Goal: Information Seeking & Learning: Learn about a topic

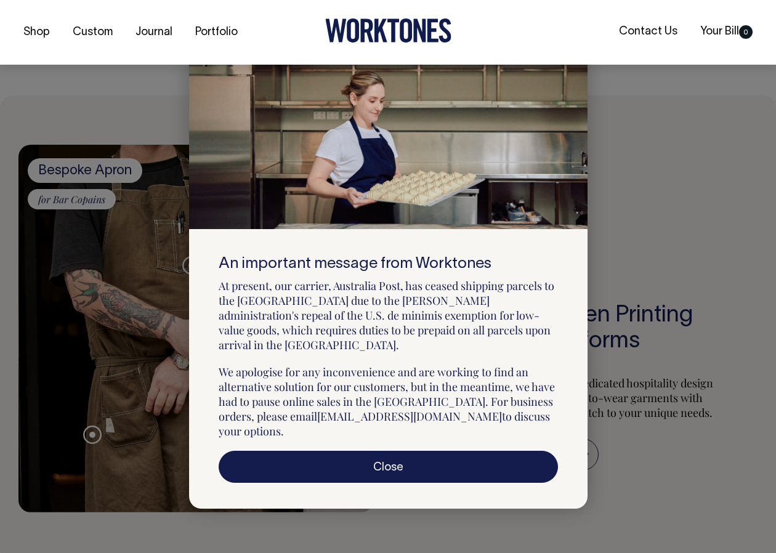
click at [577, 71] on div at bounding box center [571, 57] width 31 height 27
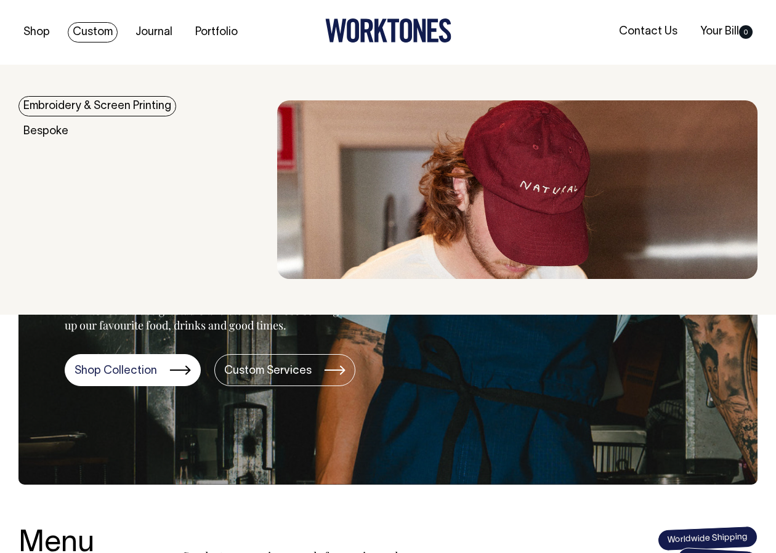
click at [100, 105] on link "Embroidery & Screen Printing" at bounding box center [97, 106] width 158 height 20
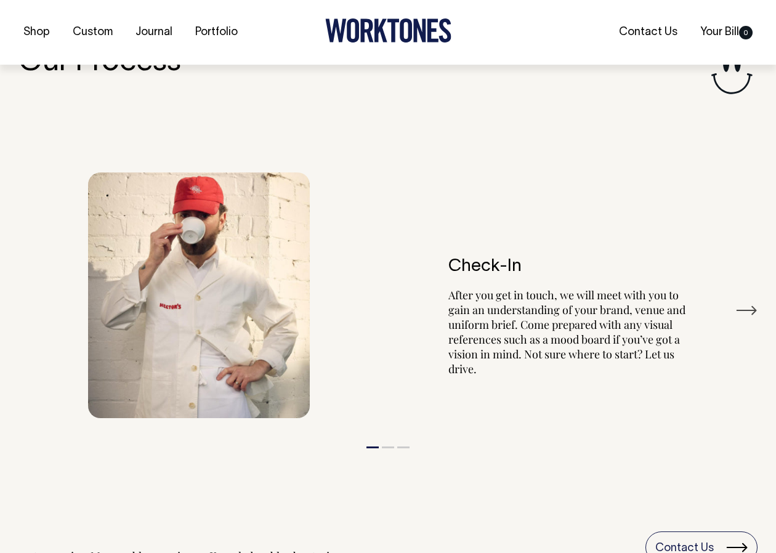
scroll to position [1394, 0]
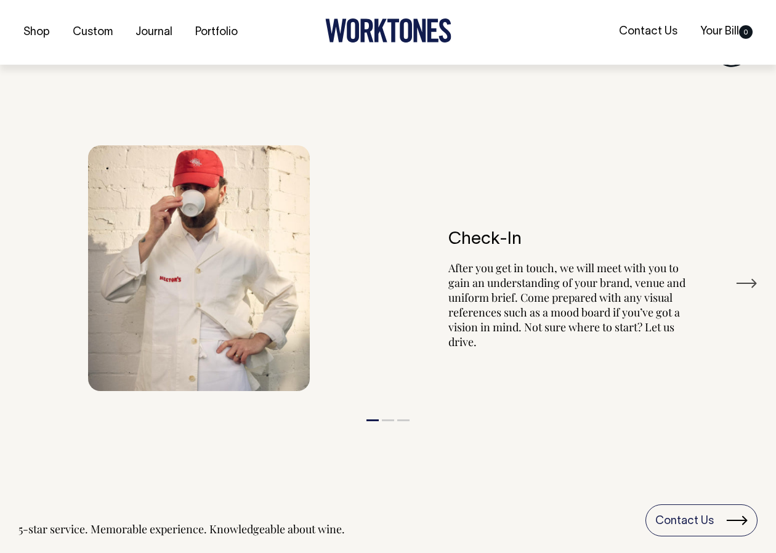
click at [749, 280] on button "Next" at bounding box center [746, 283] width 22 height 18
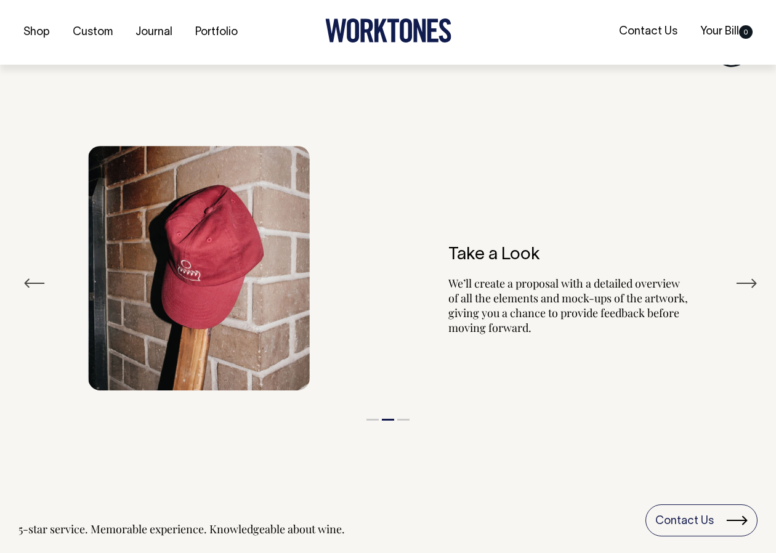
click at [749, 280] on button "Next" at bounding box center [746, 283] width 22 height 18
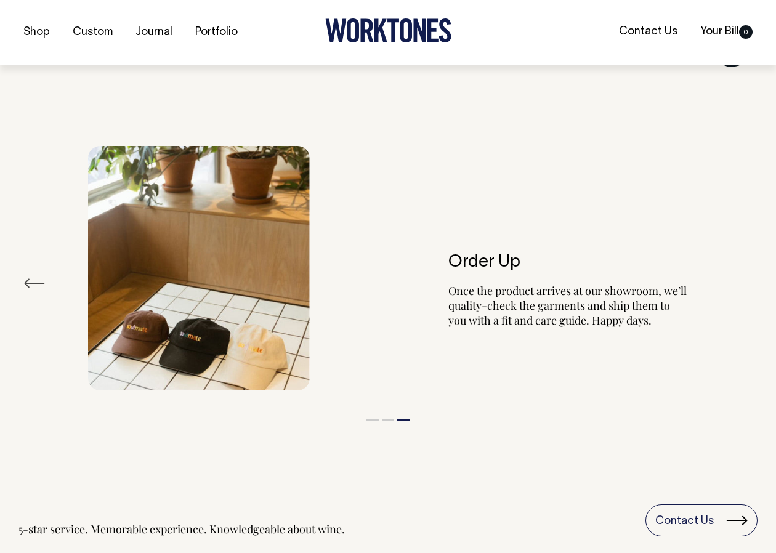
click at [748, 281] on div "Order Up Once the product arrives at our showroom, we’ll quality-check the garm…" at bounding box center [387, 268] width 739 height 282
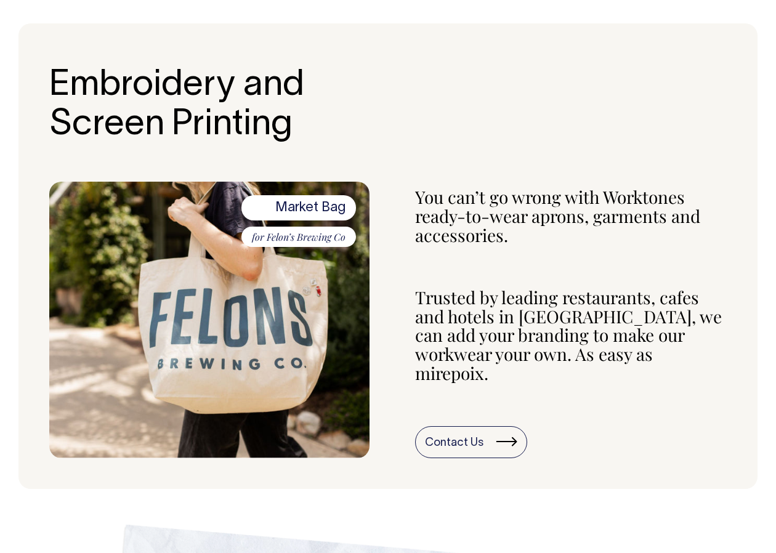
scroll to position [431, 0]
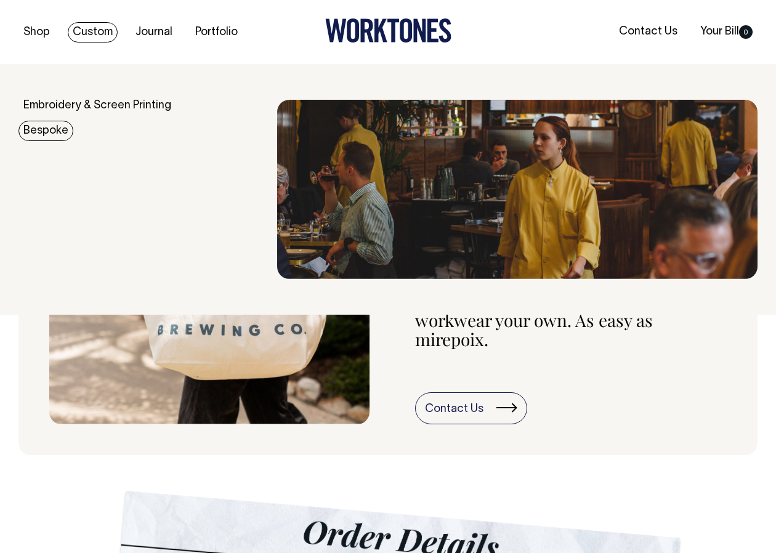
click at [69, 130] on link "Bespoke" at bounding box center [45, 131] width 55 height 20
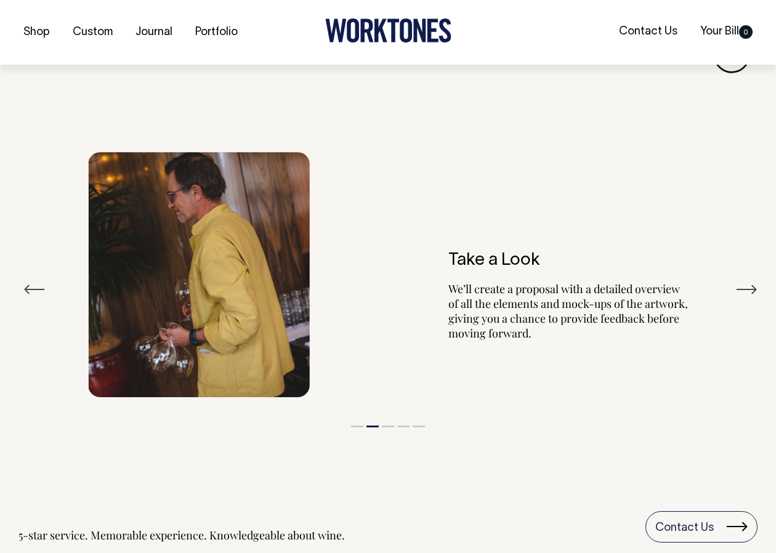
scroll to position [2139, 0]
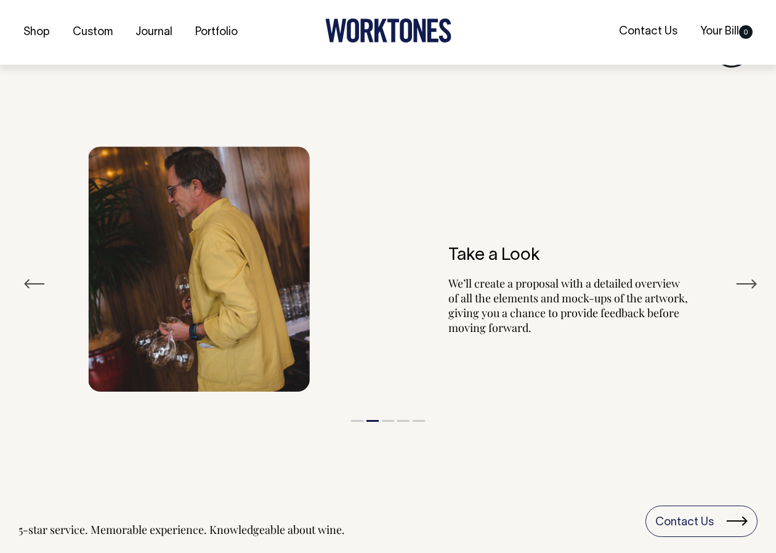
click at [17, 267] on div "Our Process Previous Check-In After you get in touch, we will meet with you to …" at bounding box center [388, 278] width 776 height 517
click at [33, 275] on button "Previous" at bounding box center [34, 284] width 22 height 18
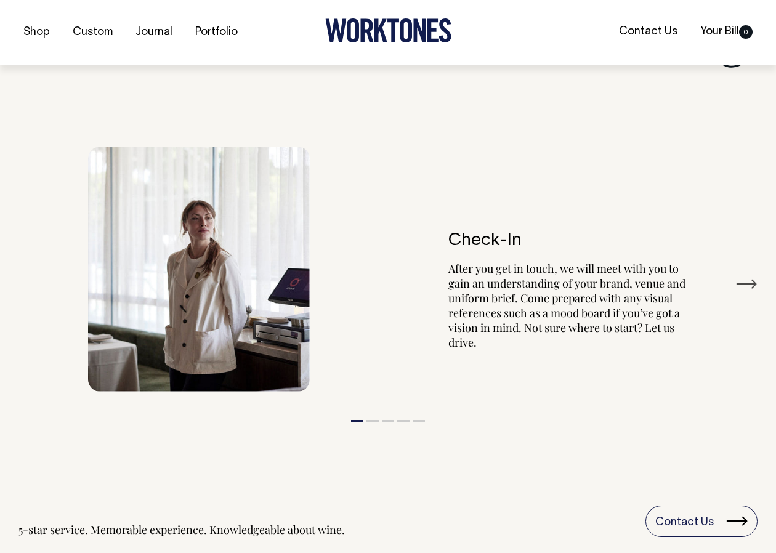
click at [767, 247] on div "Our Process Previous Check-In After you get in touch, we will meet with you to …" at bounding box center [388, 278] width 776 height 517
click at [757, 257] on div "Our Process Previous Check-In After you get in touch, we will meet with you to …" at bounding box center [388, 278] width 776 height 517
click at [753, 275] on button "Next" at bounding box center [746, 284] width 22 height 18
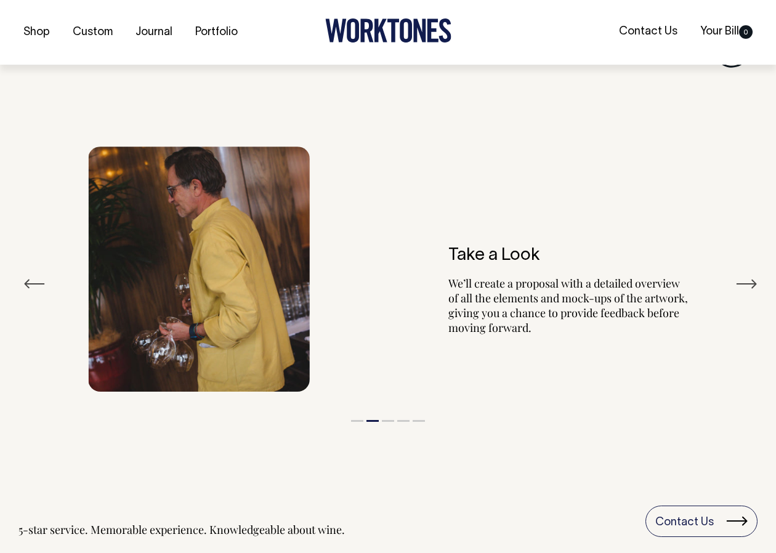
click at [753, 275] on button "Next" at bounding box center [746, 284] width 22 height 18
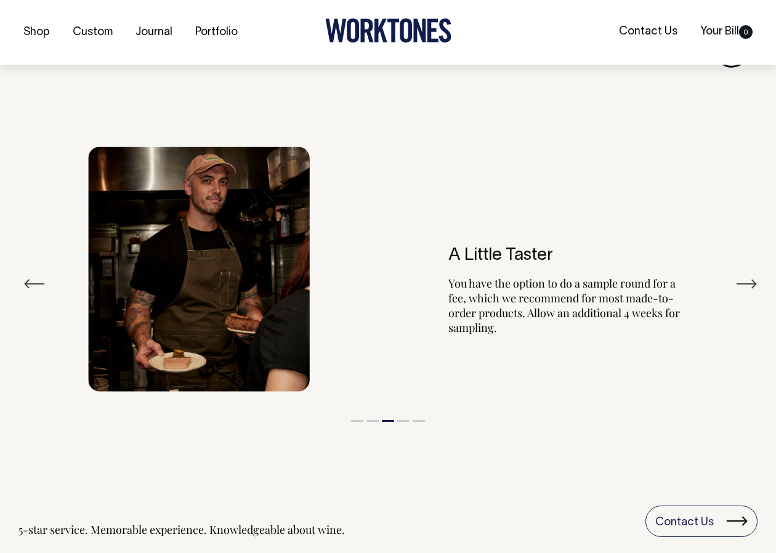
click at [753, 275] on button "Next" at bounding box center [746, 284] width 22 height 18
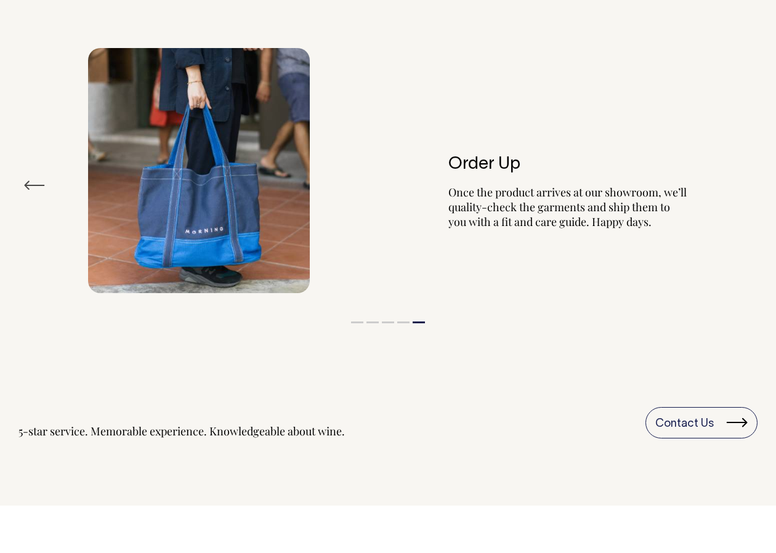
scroll to position [2237, 0]
click at [34, 177] on button "Previous" at bounding box center [34, 186] width 22 height 18
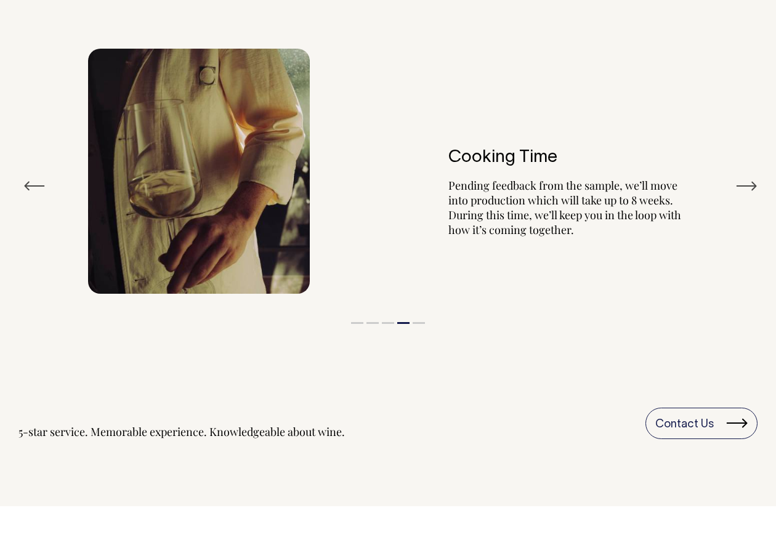
click at [34, 177] on button "Previous" at bounding box center [34, 186] width 22 height 18
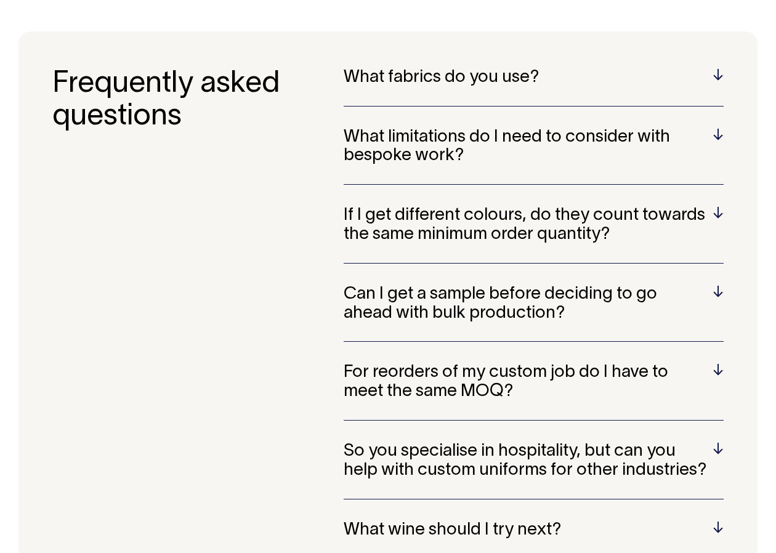
scroll to position [3284, 0]
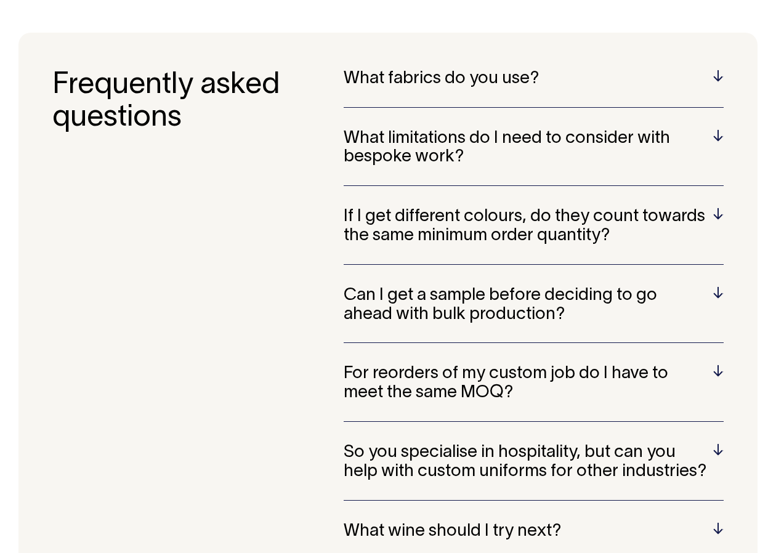
click at [480, 70] on h5 "What fabrics do you use?" at bounding box center [534, 79] width 380 height 19
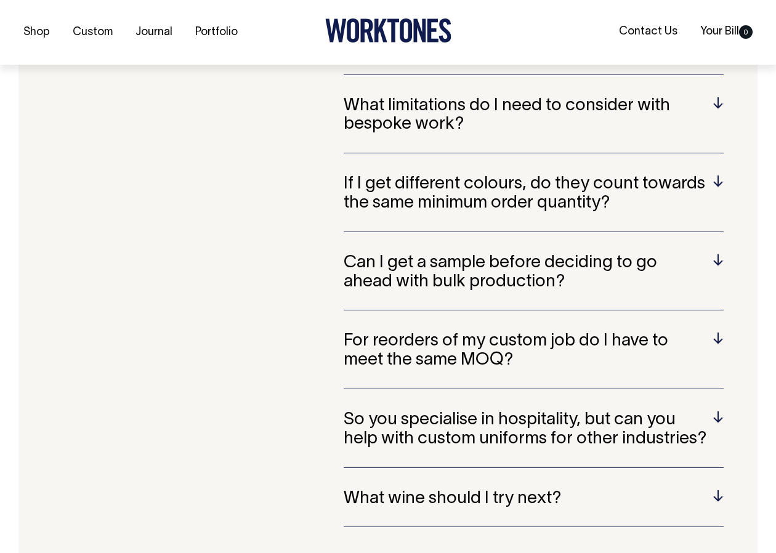
click at [461, 115] on h5 "What limitations do I need to consider with bespoke work?" at bounding box center [534, 116] width 380 height 38
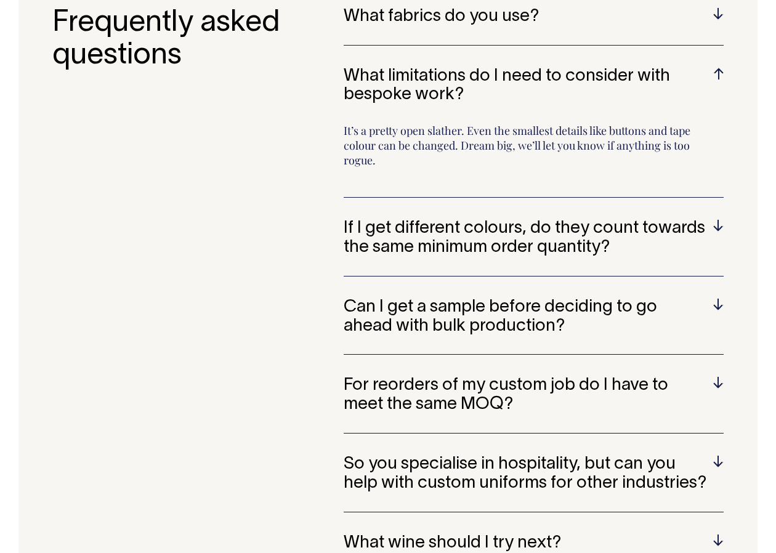
scroll to position [3346, 0]
click at [444, 220] on h5 "If I get different colours, do they count towards the same minimum order quanti…" at bounding box center [534, 239] width 380 height 38
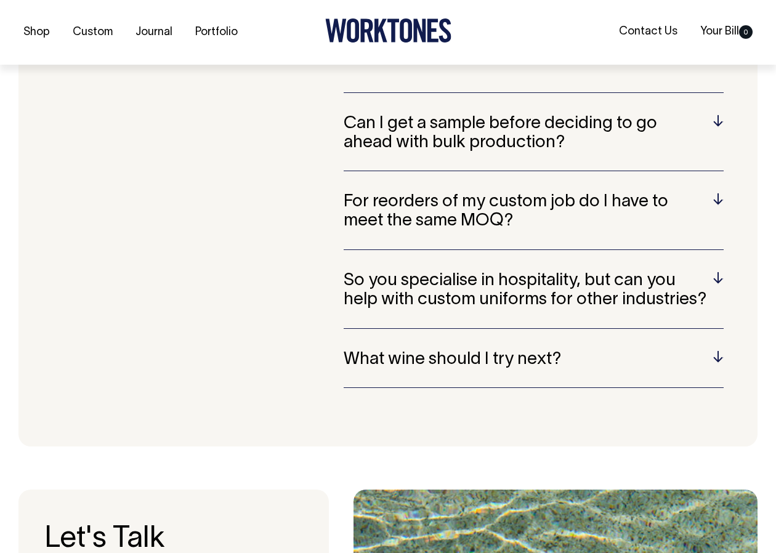
scroll to position [3530, 0]
click at [484, 132] on h5 "Can I get a sample before deciding to go ahead with bulk production?" at bounding box center [534, 133] width 380 height 38
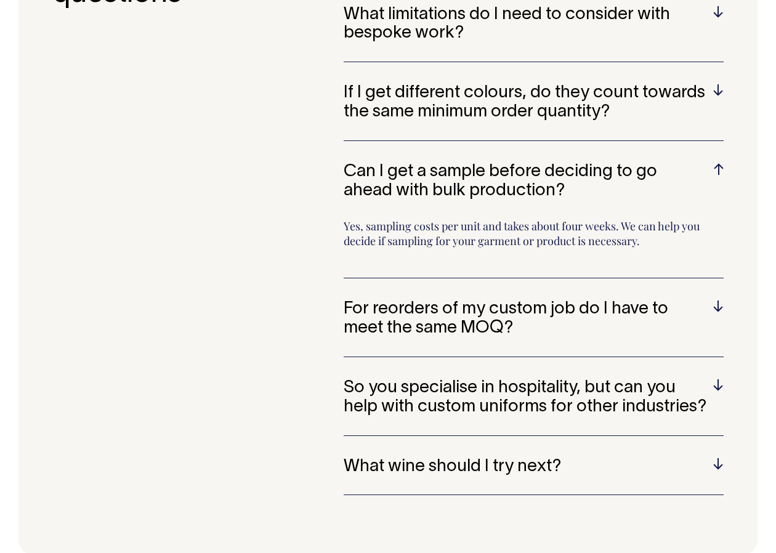
scroll to position [3407, 0]
click at [493, 300] on h5 "For reorders of my custom job do I have to meet the same MOQ?" at bounding box center [534, 319] width 380 height 38
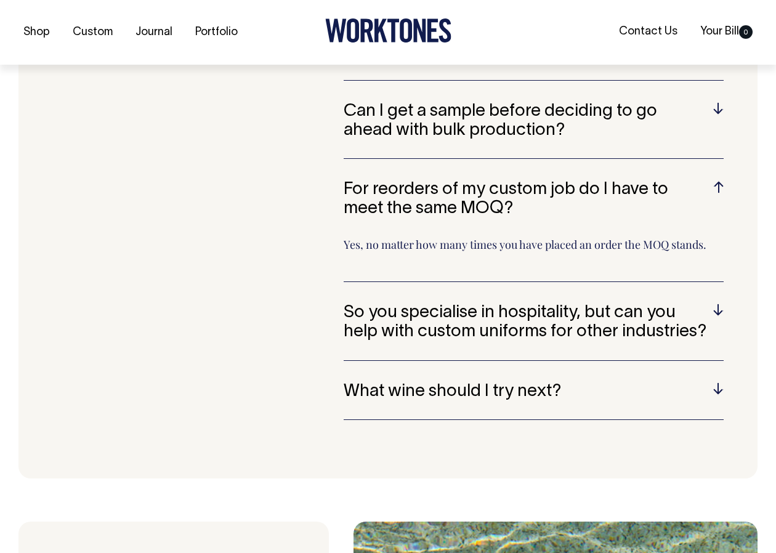
scroll to position [3469, 0]
click at [505, 303] on h5 "So you specialise in hospitality, but can you help with custom uniforms for oth…" at bounding box center [534, 322] width 380 height 38
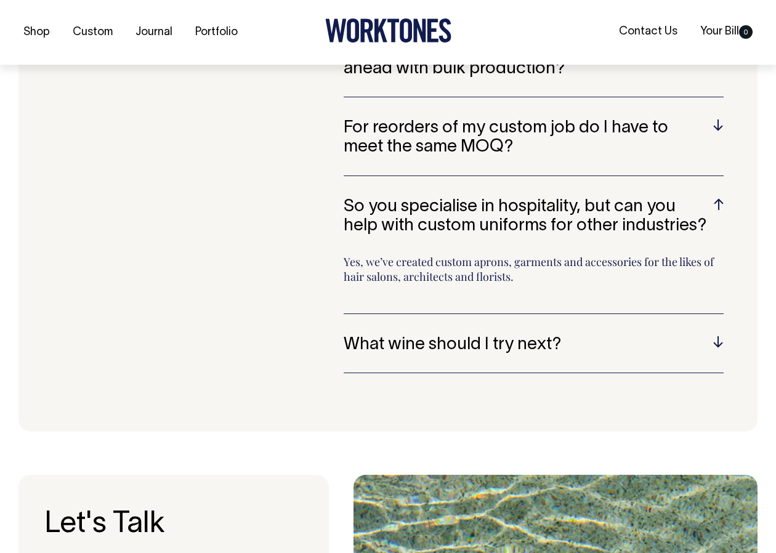
scroll to position [3530, 0]
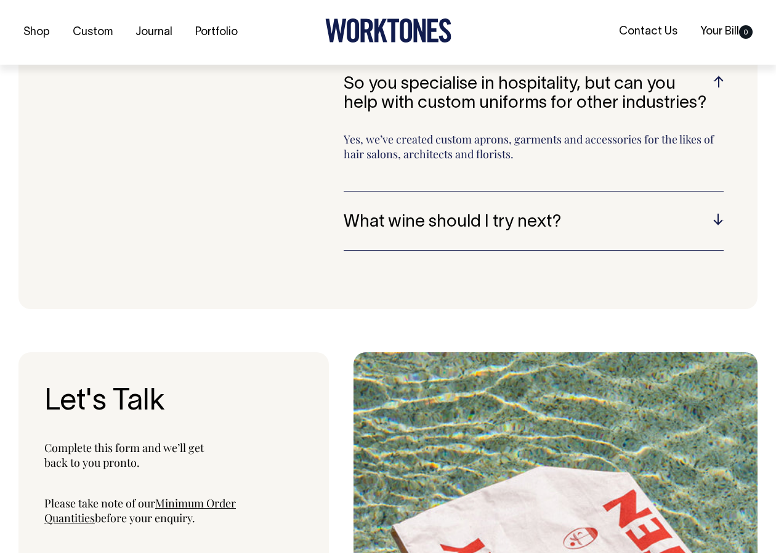
click at [498, 219] on div "What wine should I try next? Ravensworth Sangiovese from the Murrumbateman regi…" at bounding box center [534, 232] width 380 height 38
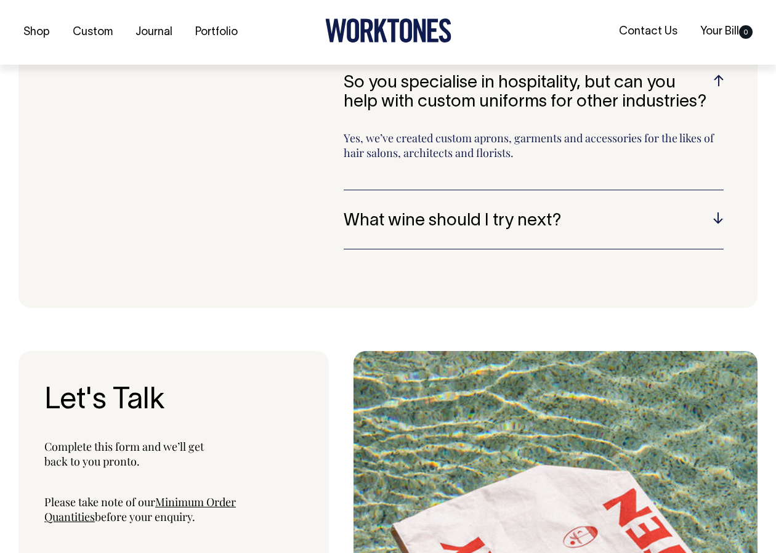
click at [493, 212] on h5 "What wine should I try next?" at bounding box center [534, 221] width 380 height 19
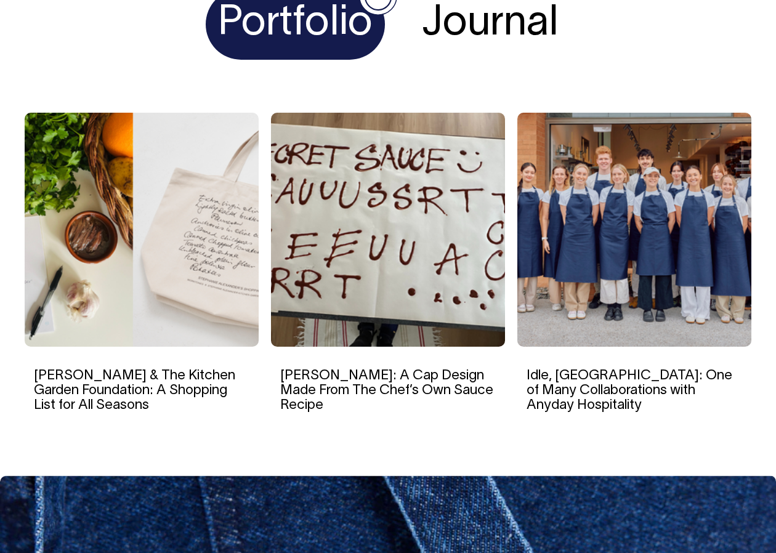
scroll to position [4577, 0]
